Goal: Check status: Check status

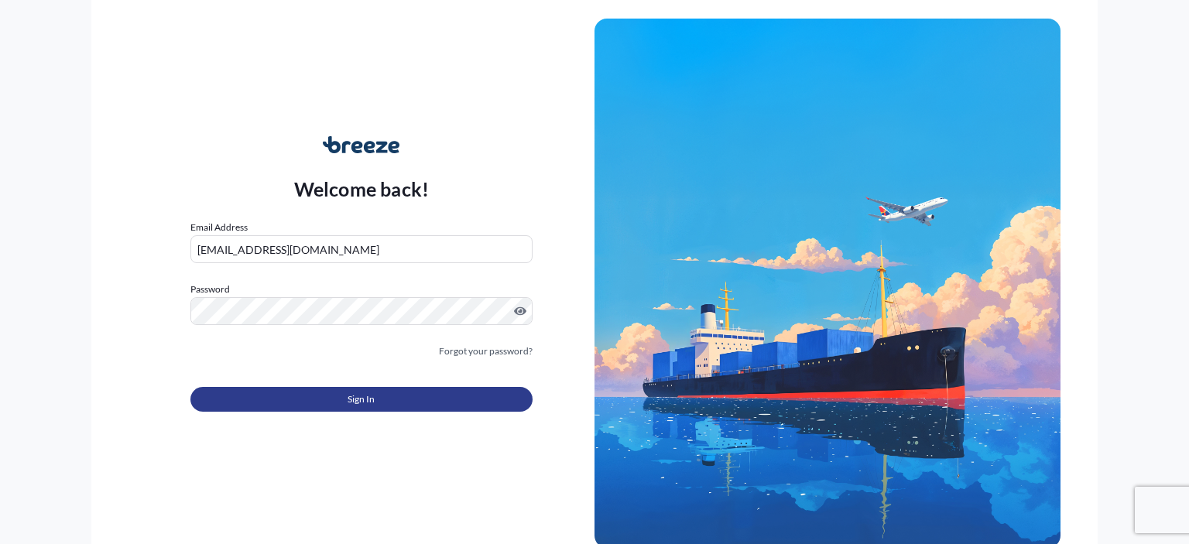
click at [370, 395] on span "Sign In" at bounding box center [360, 399] width 27 height 15
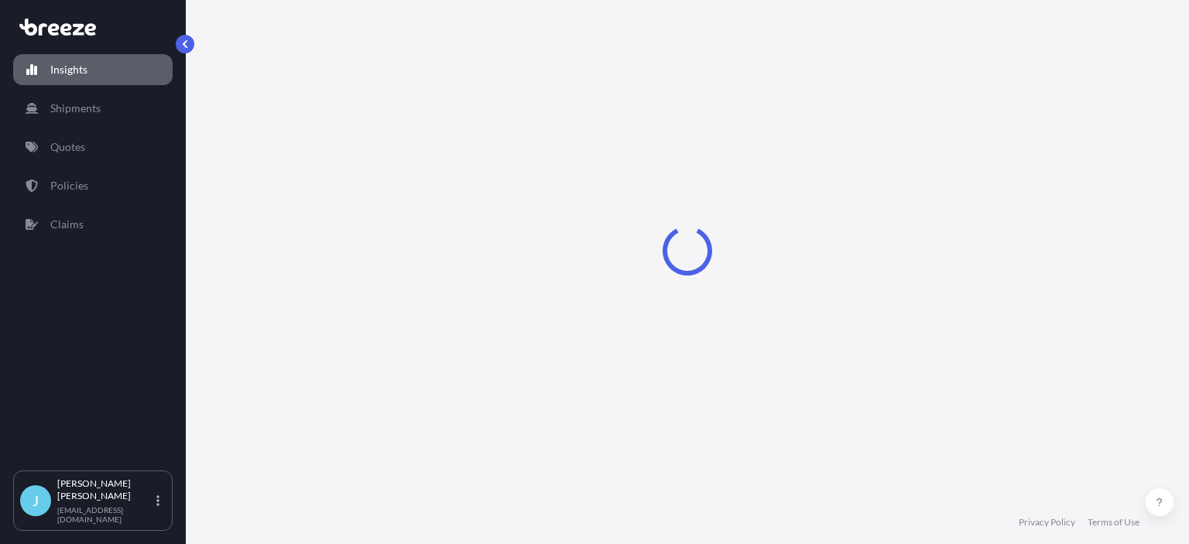
select select "2025"
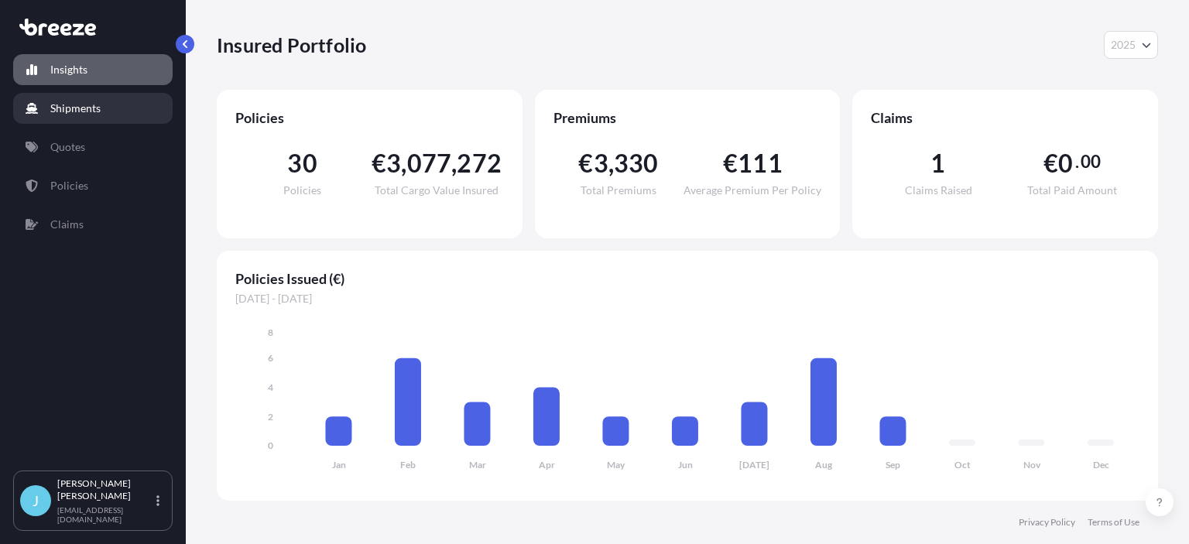
click at [67, 110] on p "Shipments" at bounding box center [75, 108] width 50 height 15
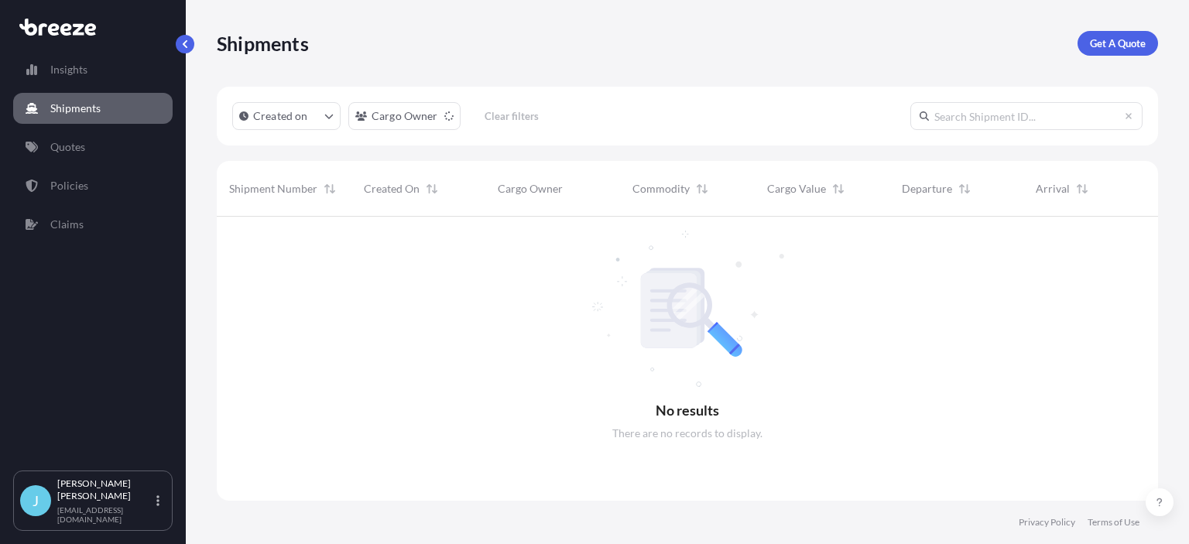
scroll to position [340, 941]
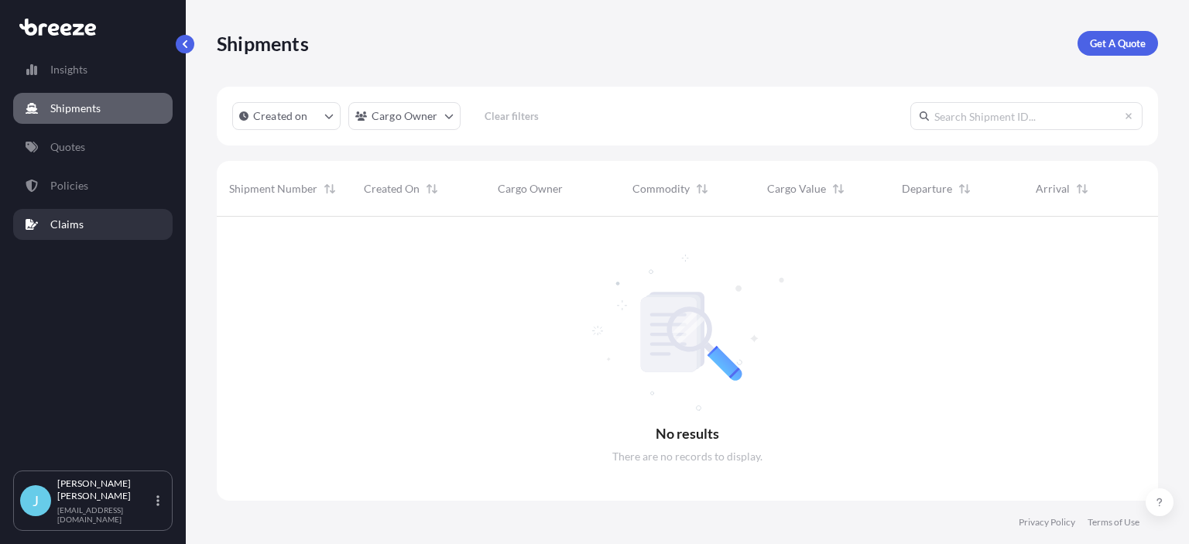
click at [74, 224] on p "Claims" at bounding box center [66, 224] width 33 height 15
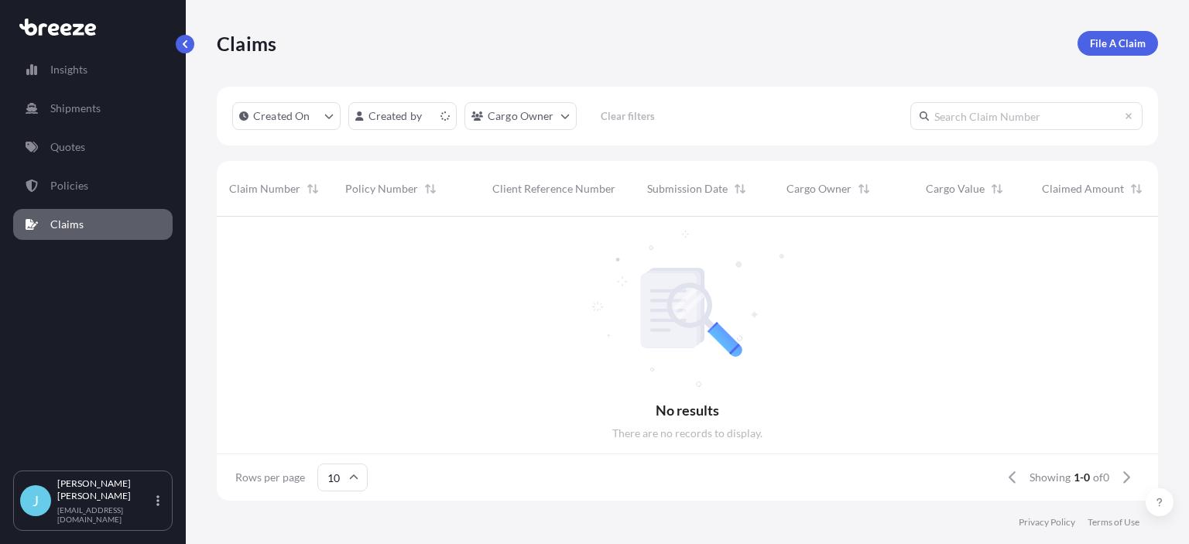
scroll to position [293, 941]
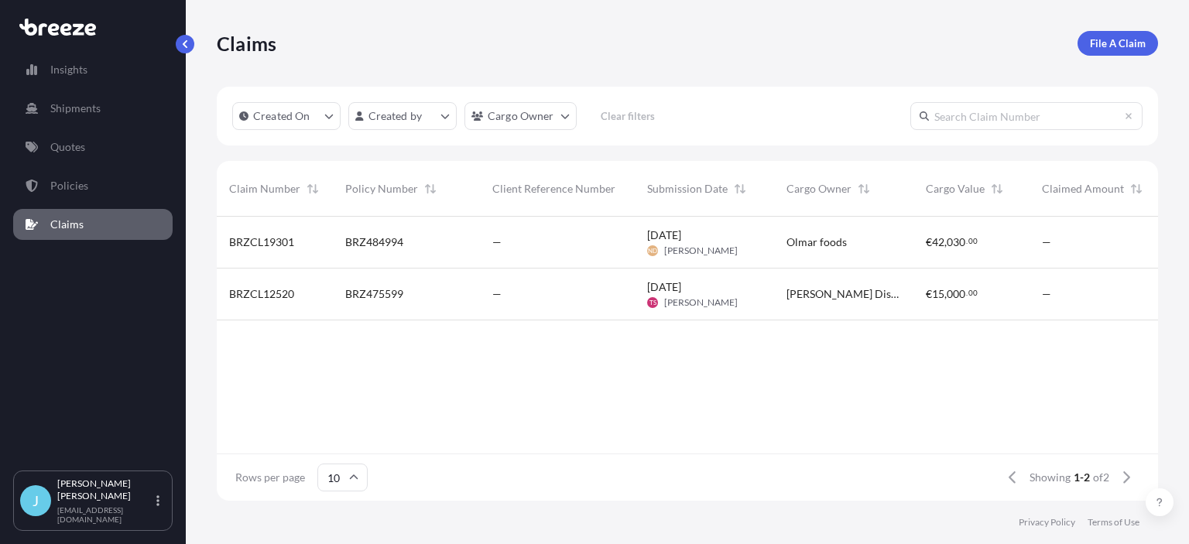
click at [394, 251] on div "BRZ484994" at bounding box center [406, 243] width 147 height 52
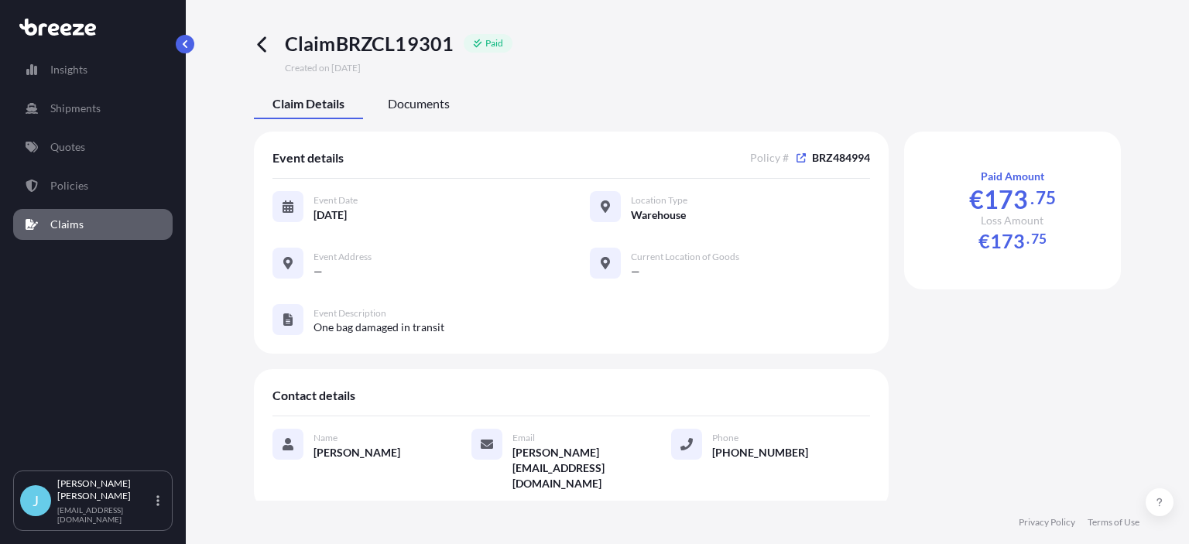
click at [433, 104] on span "Documents" at bounding box center [419, 103] width 62 height 15
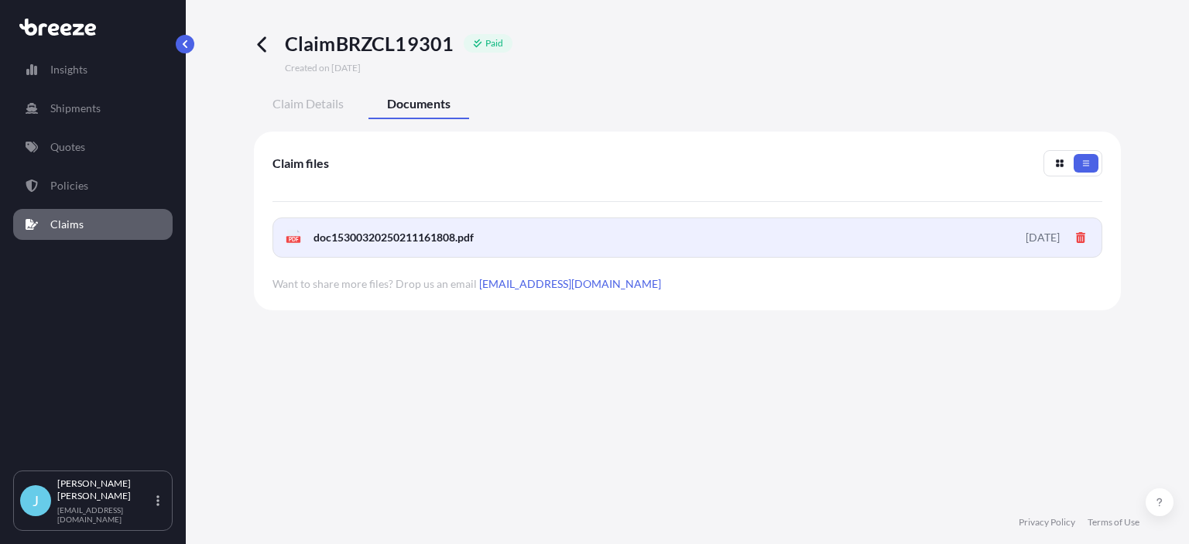
click at [438, 234] on span "doc15300320250211161808.pdf" at bounding box center [393, 237] width 160 height 15
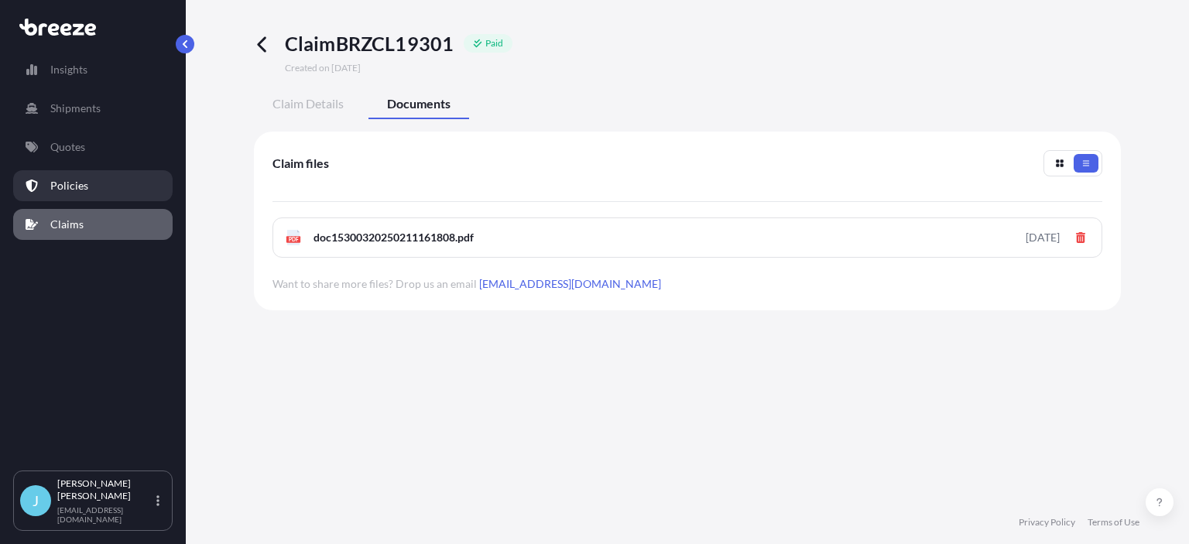
click at [87, 181] on link "Policies" at bounding box center [92, 185] width 159 height 31
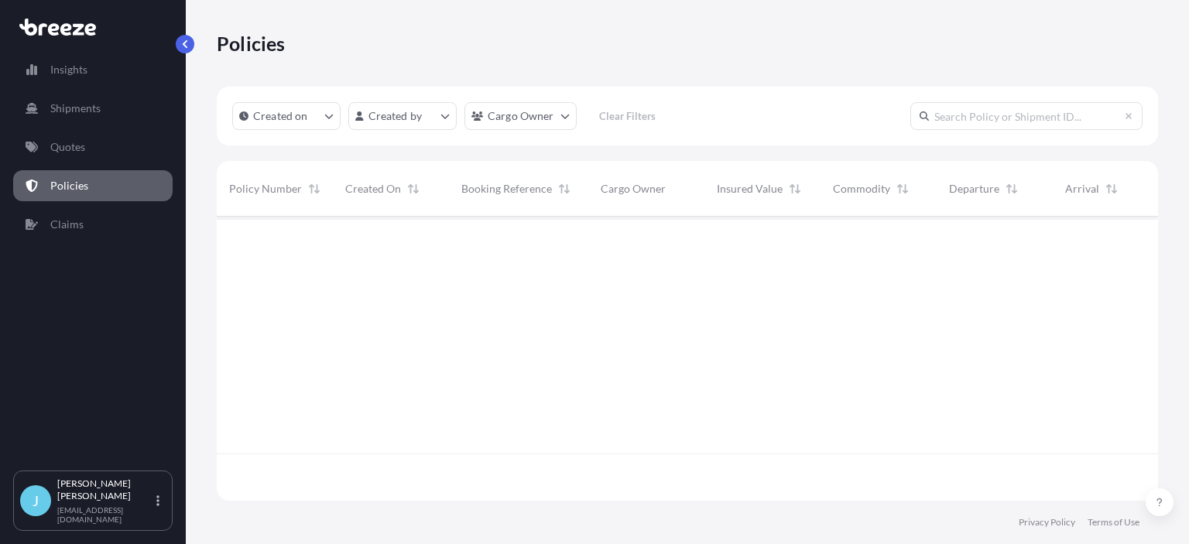
scroll to position [293, 941]
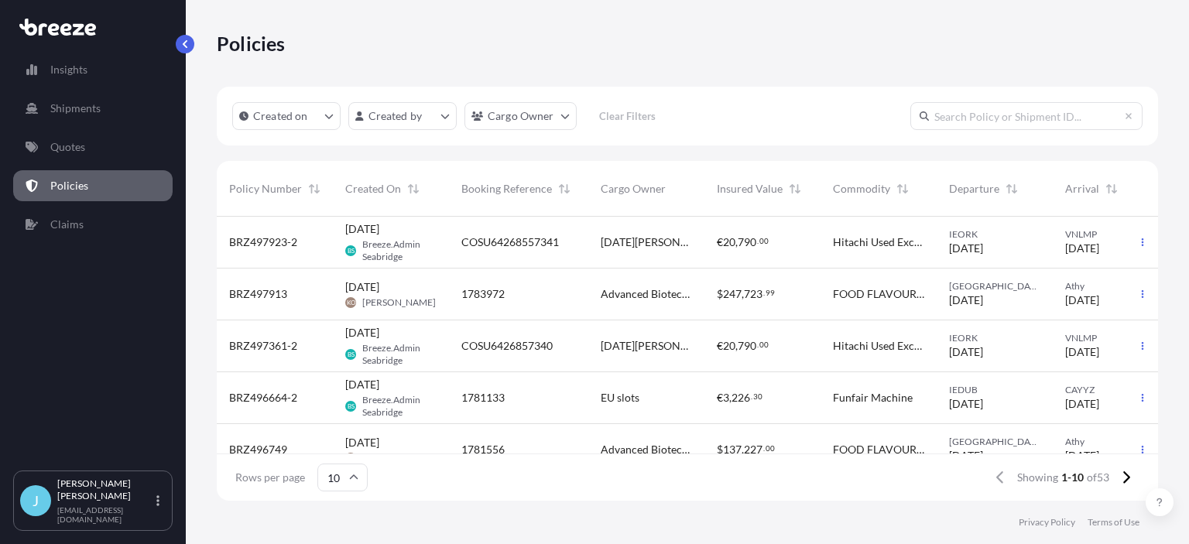
click at [536, 241] on span "COSU64268557341" at bounding box center [510, 241] width 98 height 15
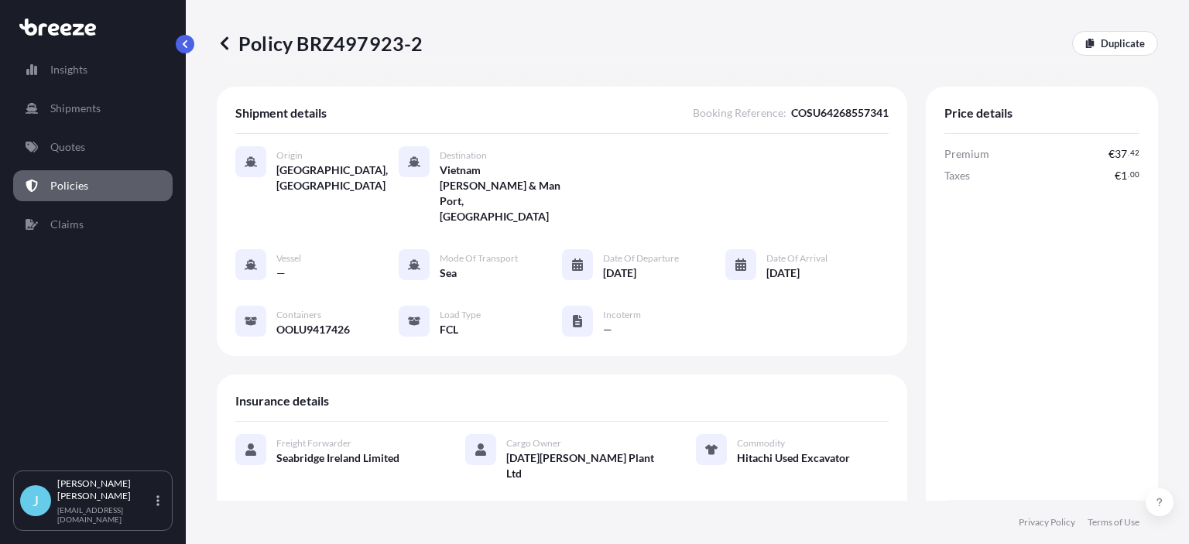
drag, startPoint x: 1083, startPoint y: 472, endPoint x: 1131, endPoint y: 468, distance: 48.1
click at [1131, 500] on div "Total € 38 . 42" at bounding box center [1041, 516] width 195 height 32
copy span "€ 38 . 42"
